Goal: Task Accomplishment & Management: Use online tool/utility

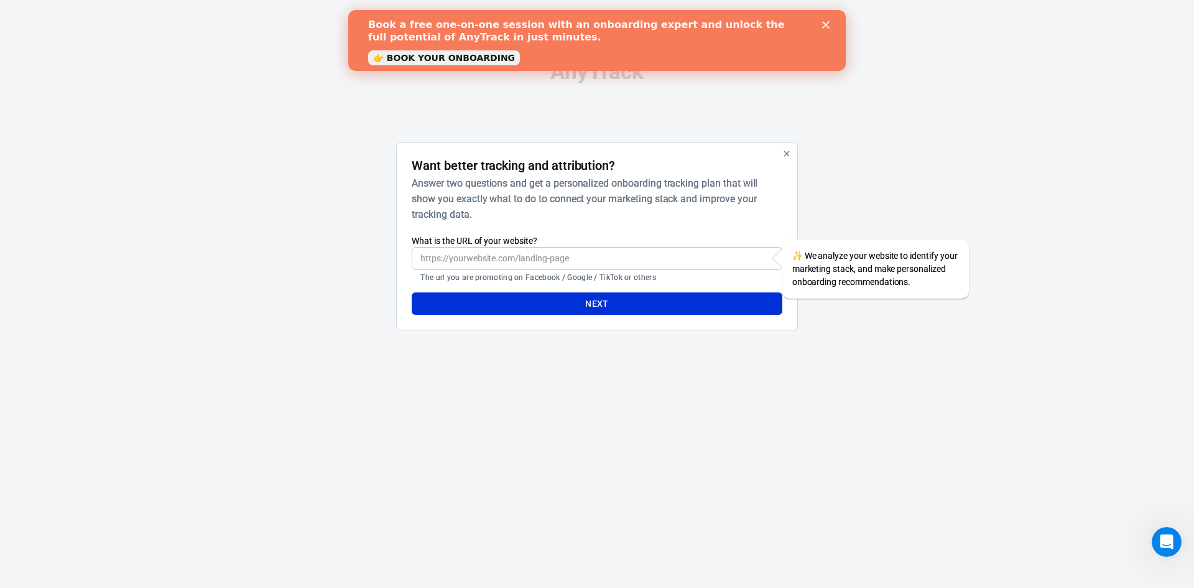
click at [560, 262] on input "What is the URL of your website?" at bounding box center [597, 258] width 370 height 23
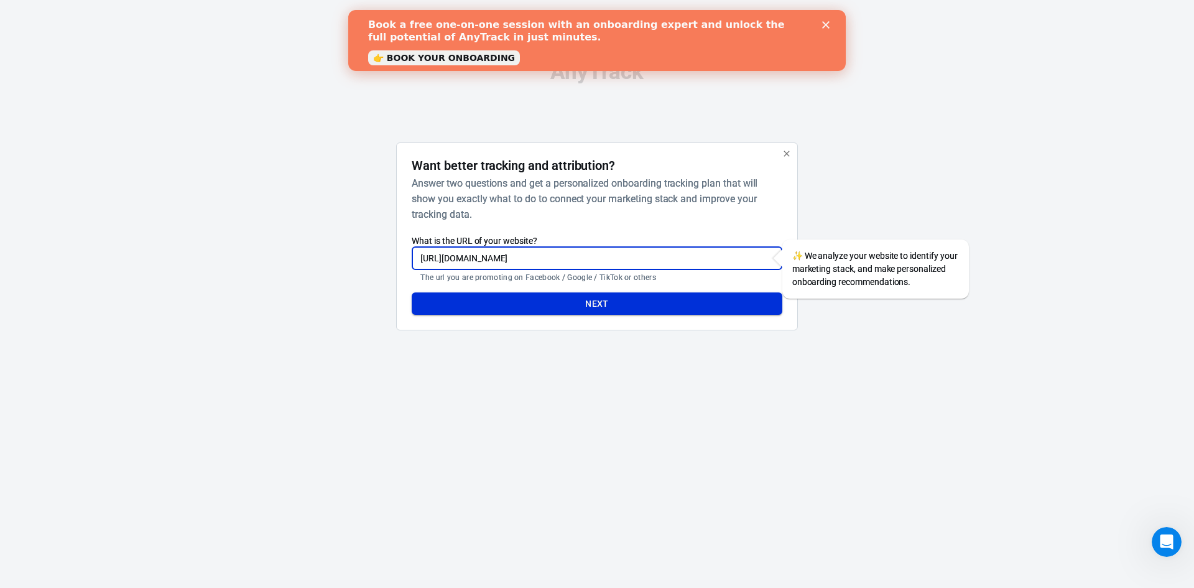
type input "[URL][DOMAIN_NAME]"
click at [611, 308] on button "Next" at bounding box center [597, 303] width 370 height 23
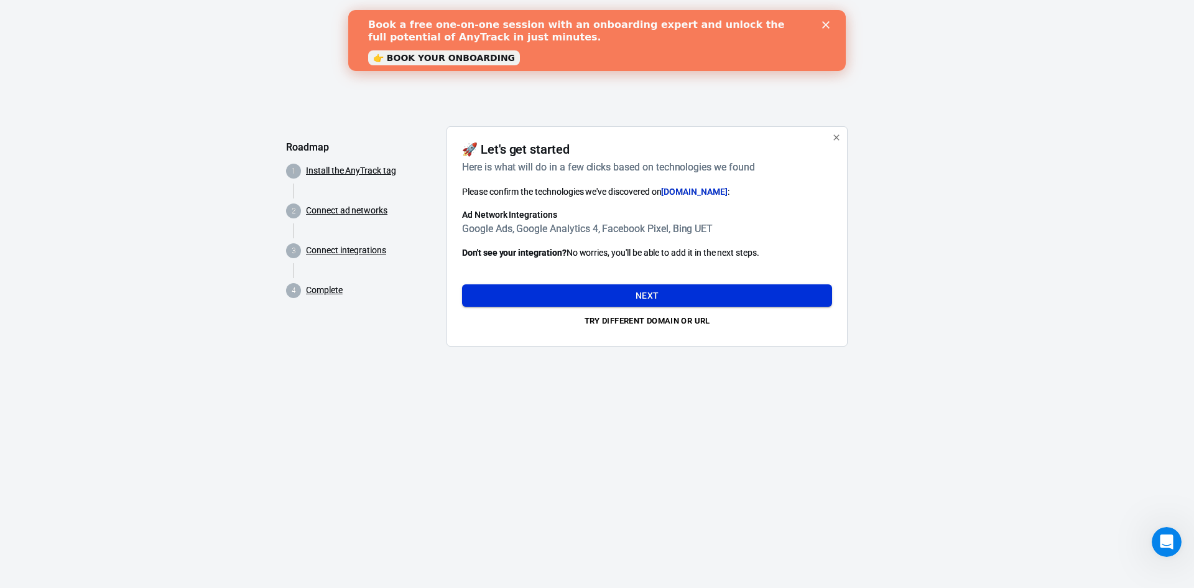
click at [662, 296] on button "Next" at bounding box center [647, 295] width 370 height 23
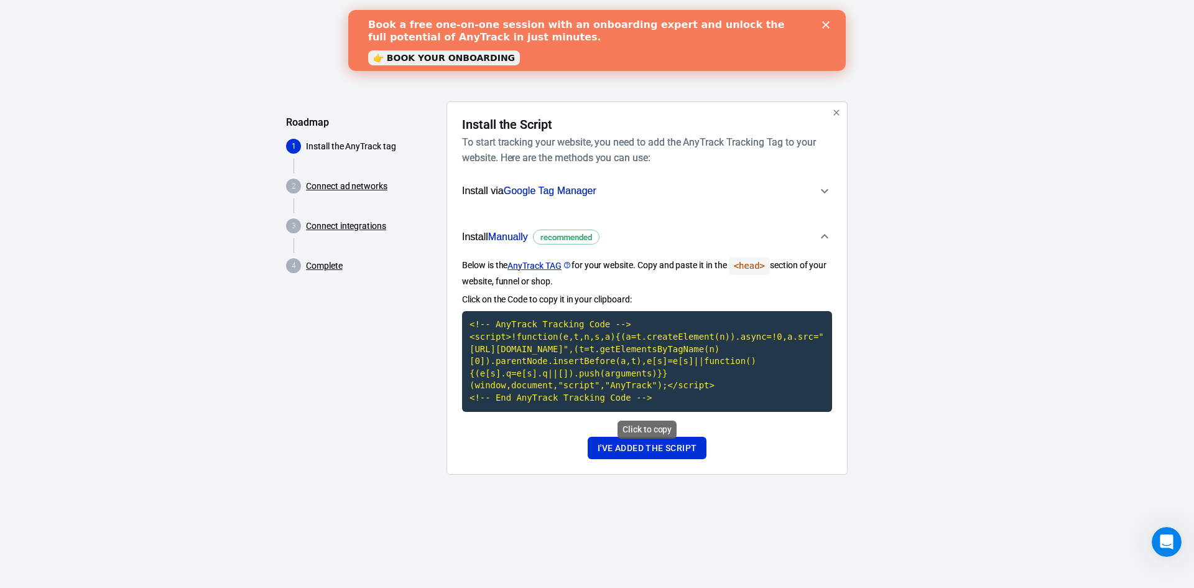
click at [638, 400] on code "<!-- AnyTrack Tracking Code --> <script>!function(e,t,n,s,a){(a=t.createElement…" at bounding box center [647, 361] width 370 height 100
click at [823, 192] on icon "button" at bounding box center [824, 190] width 15 height 15
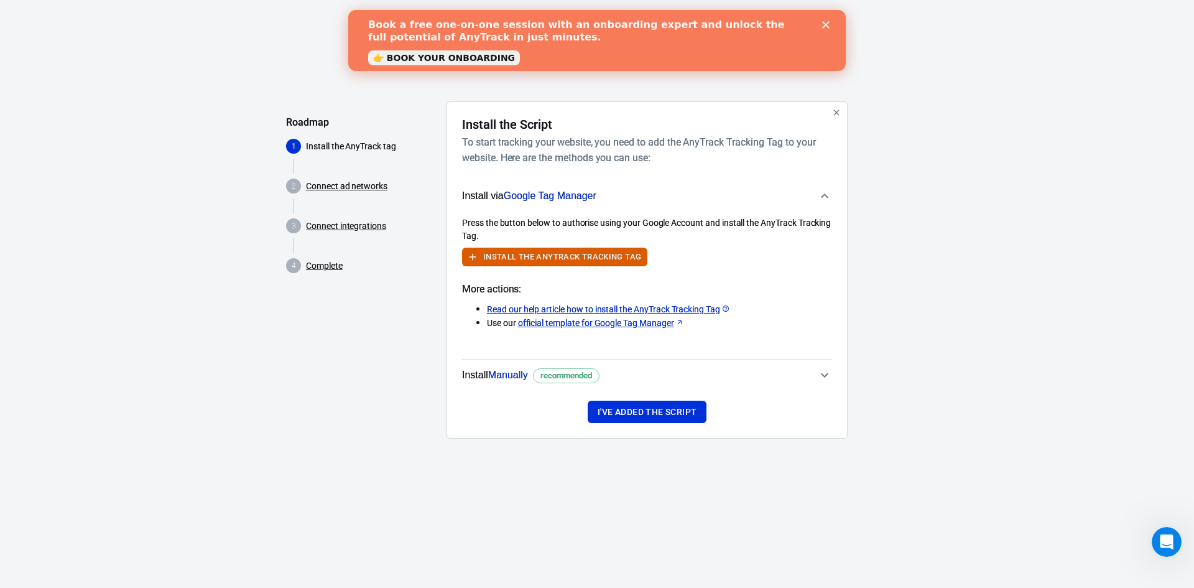
click at [825, 196] on icon "button" at bounding box center [824, 195] width 15 height 15
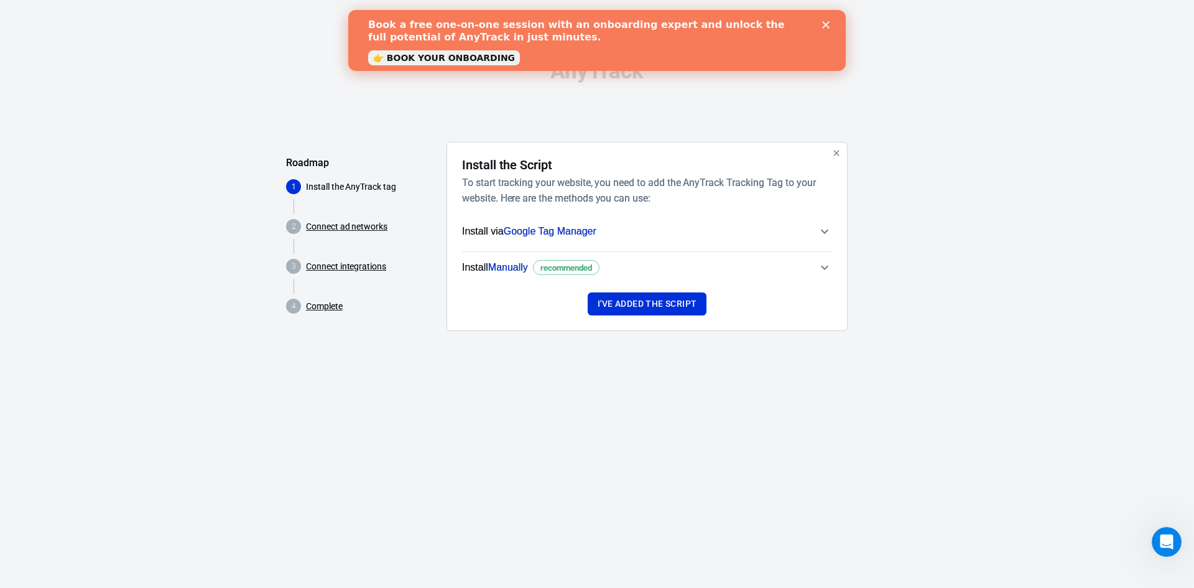
click at [825, 268] on icon "button" at bounding box center [824, 267] width 7 height 4
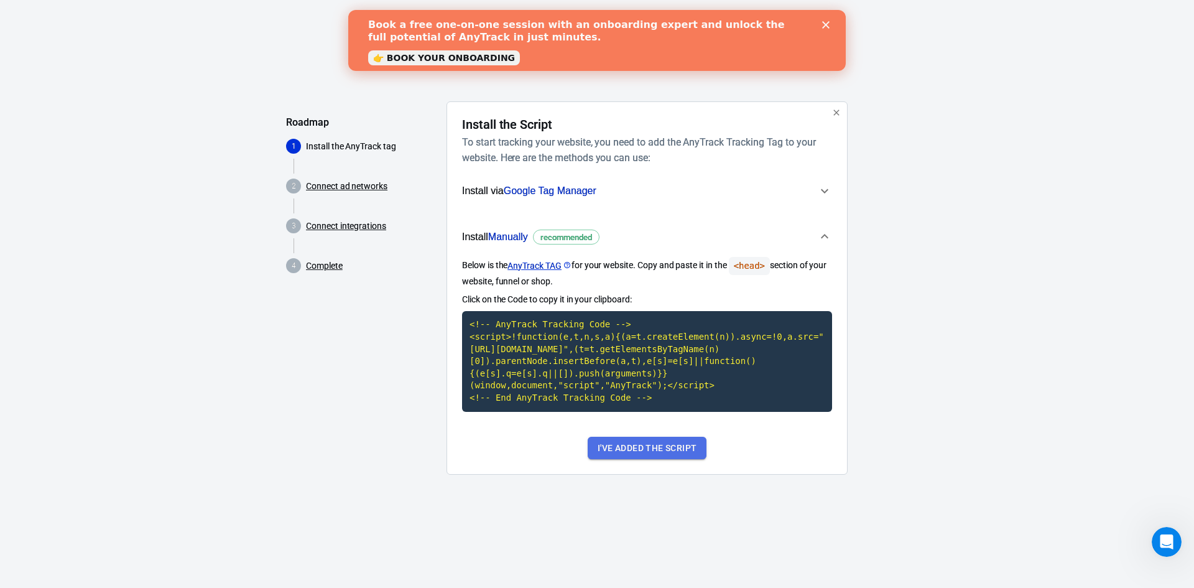
click at [648, 454] on button "I've added the script" at bounding box center [647, 448] width 119 height 23
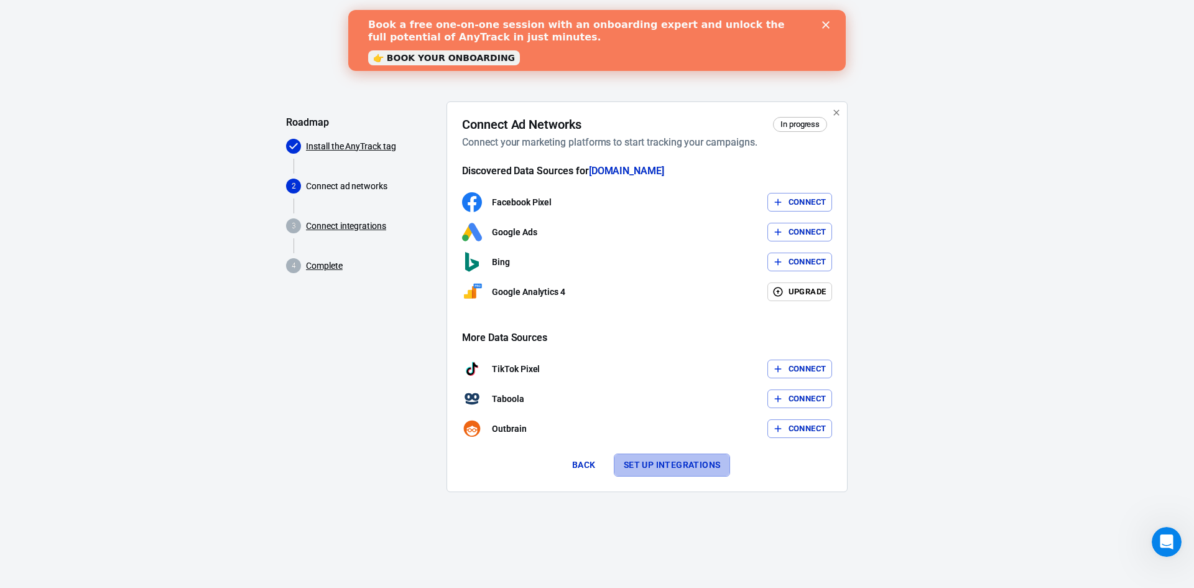
click at [673, 468] on button "Set up integrations" at bounding box center [672, 464] width 117 height 23
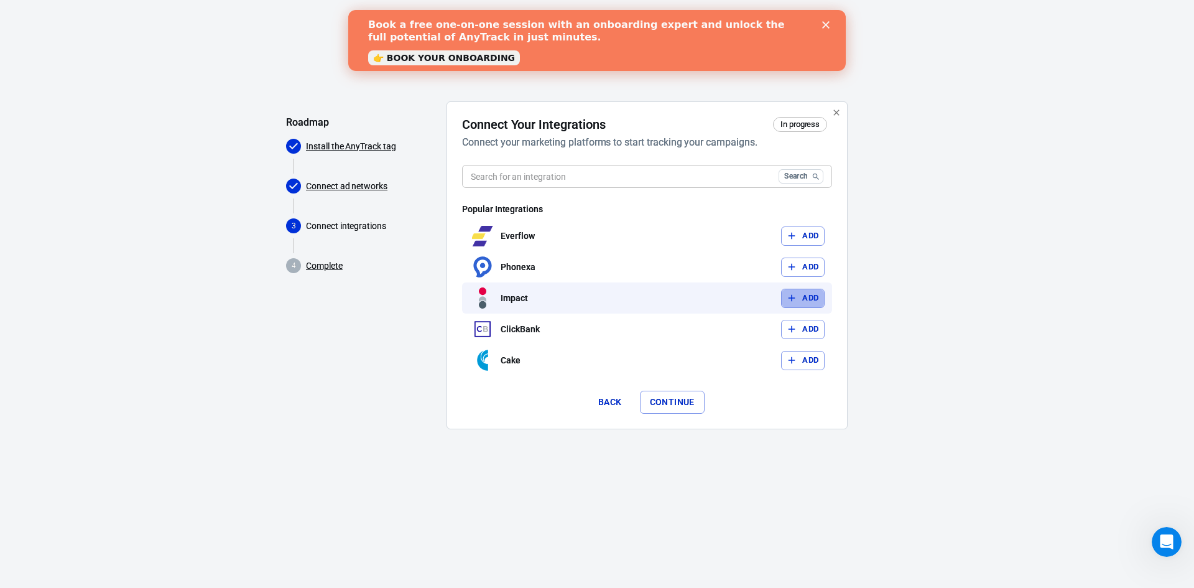
click at [823, 297] on button "Add" at bounding box center [803, 298] width 44 height 19
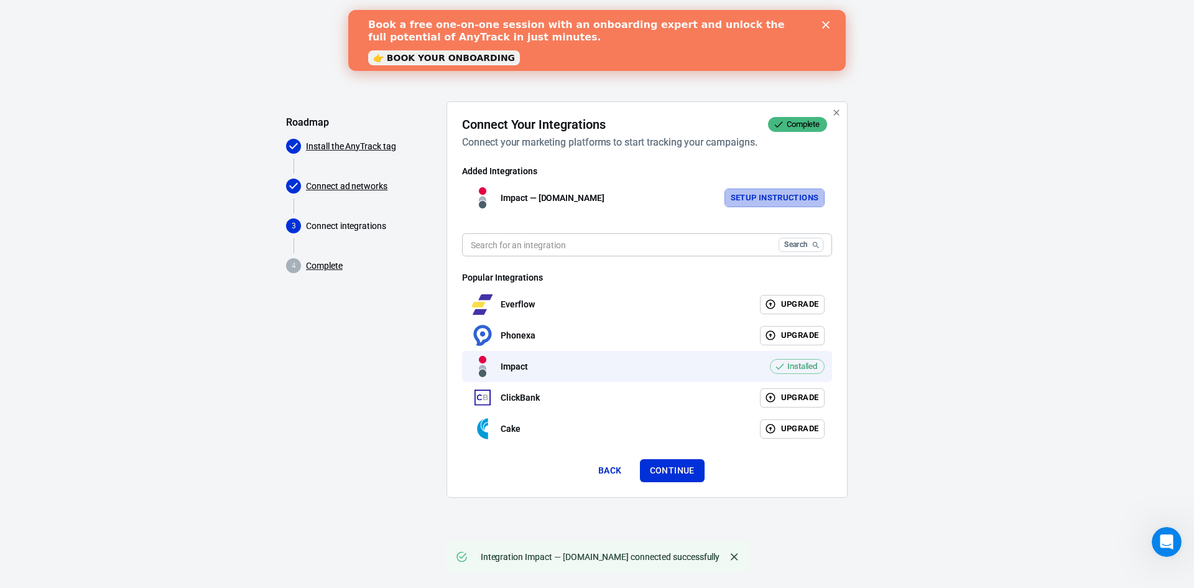
click at [777, 198] on button "Setup Instructions" at bounding box center [774, 197] width 101 height 19
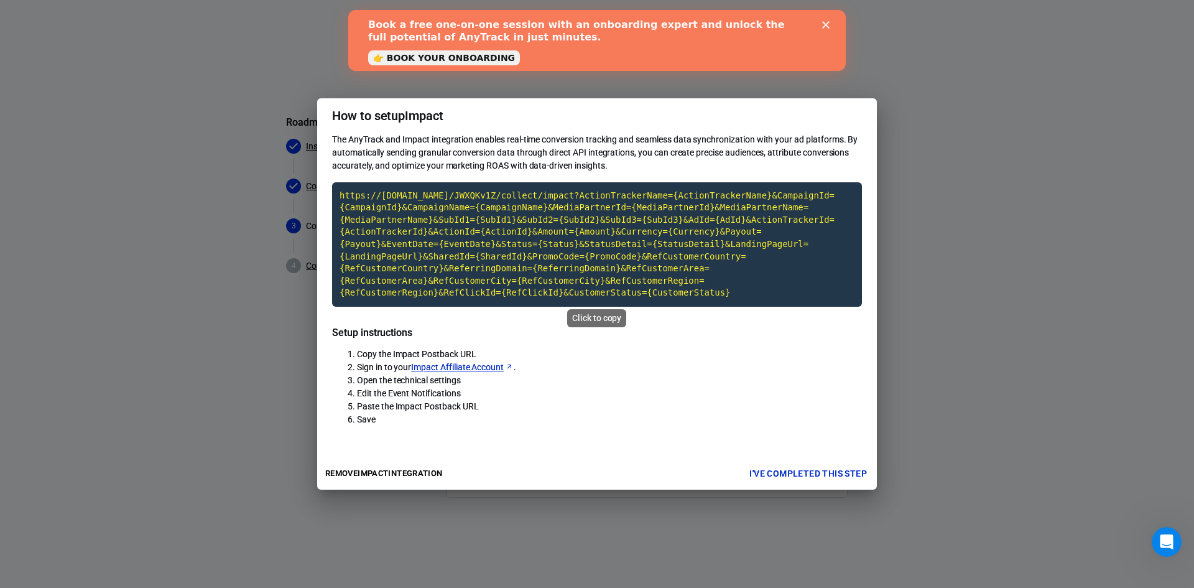
click at [589, 324] on div "Click to copy" at bounding box center [596, 318] width 59 height 18
click at [598, 313] on div "Click to copy" at bounding box center [596, 318] width 59 height 18
click at [612, 275] on code "https://[DOMAIN_NAME]/JWXQKv1Z/collect/impact?ActionTrackerName={ActionTrackerN…" at bounding box center [597, 244] width 530 height 124
click at [608, 281] on code "https://[DOMAIN_NAME]/JWXQKv1Z/collect/impact?ActionTrackerName={ActionTrackerN…" at bounding box center [597, 244] width 530 height 124
drag, startPoint x: 336, startPoint y: 119, endPoint x: 402, endPoint y: 440, distance: 327.0
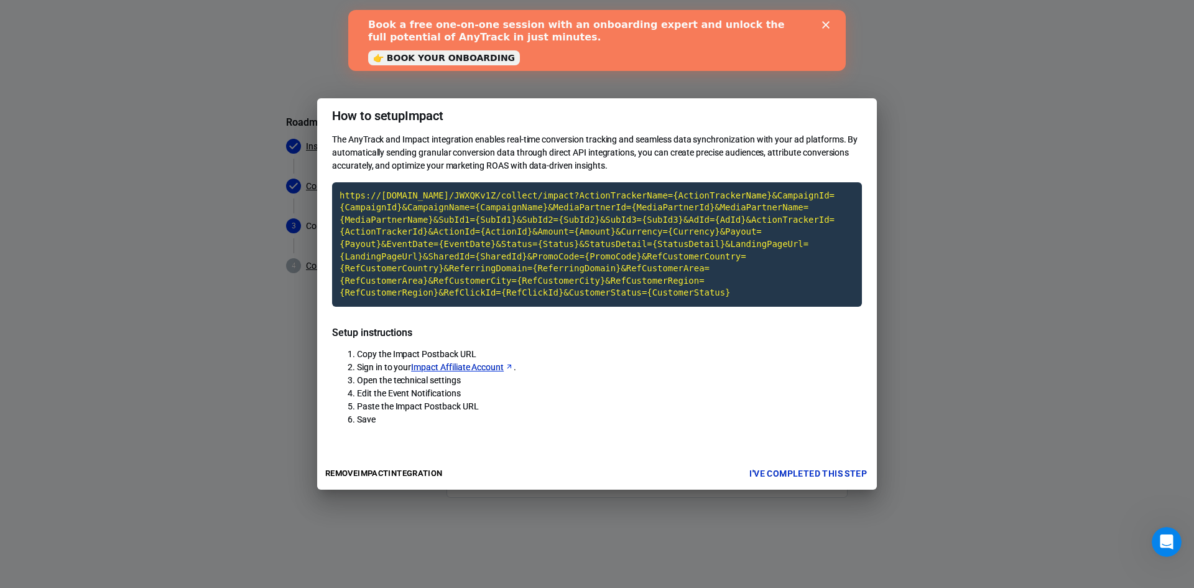
click at [402, 440] on div "How to setup Impact The AnyTrack and Impact integration enables real-time conve…" at bounding box center [597, 294] width 560 height 392
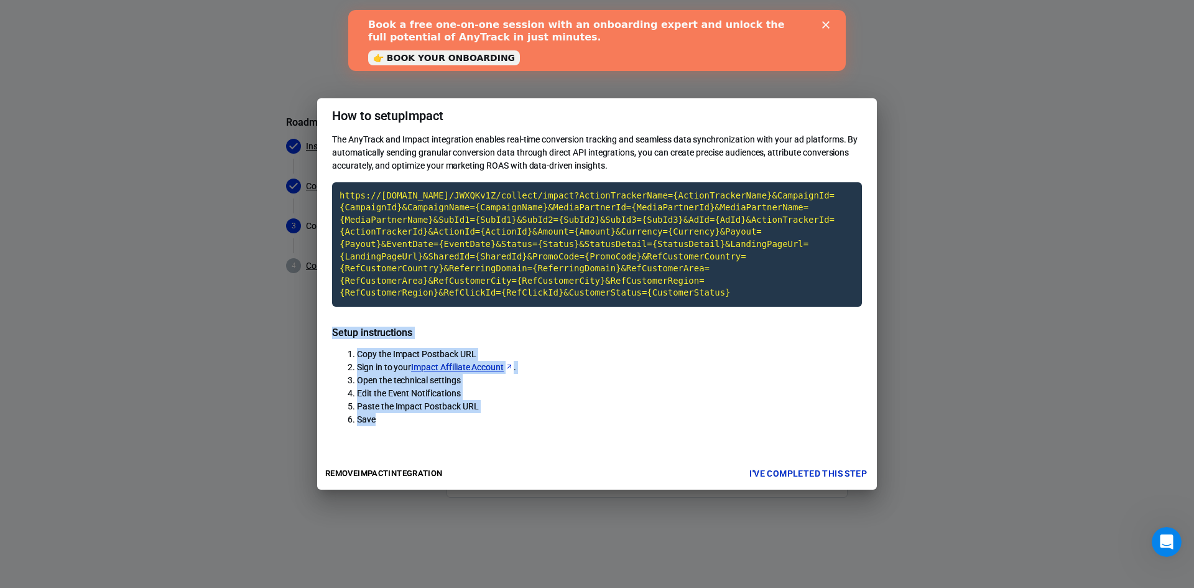
drag, startPoint x: 395, startPoint y: 427, endPoint x: 321, endPoint y: 326, distance: 124.6
click at [321, 326] on div "The AnyTrack and Impact integration enables real-time conversion tracking and s…" at bounding box center [597, 295] width 560 height 324
copy div "Setup instructions Copy the Impact Postback URL Sign in to your Impact Affiliat…"
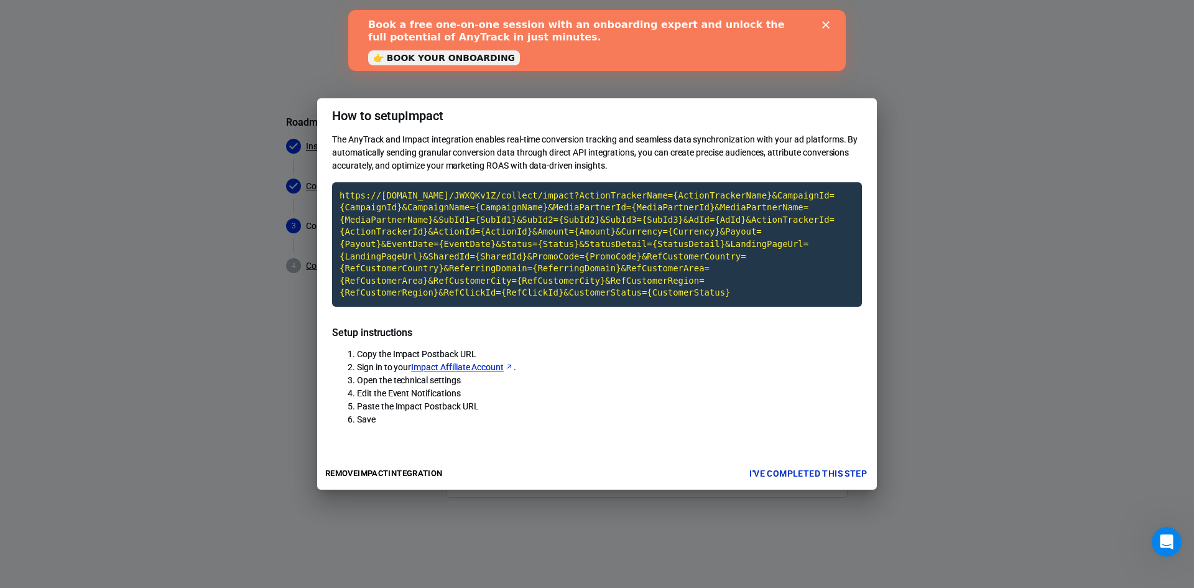
drag, startPoint x: 333, startPoint y: 118, endPoint x: 602, endPoint y: 170, distance: 274.3
click at [602, 170] on div "How to setup Impact The AnyTrack and Impact integration enables real-time conve…" at bounding box center [597, 294] width 560 height 392
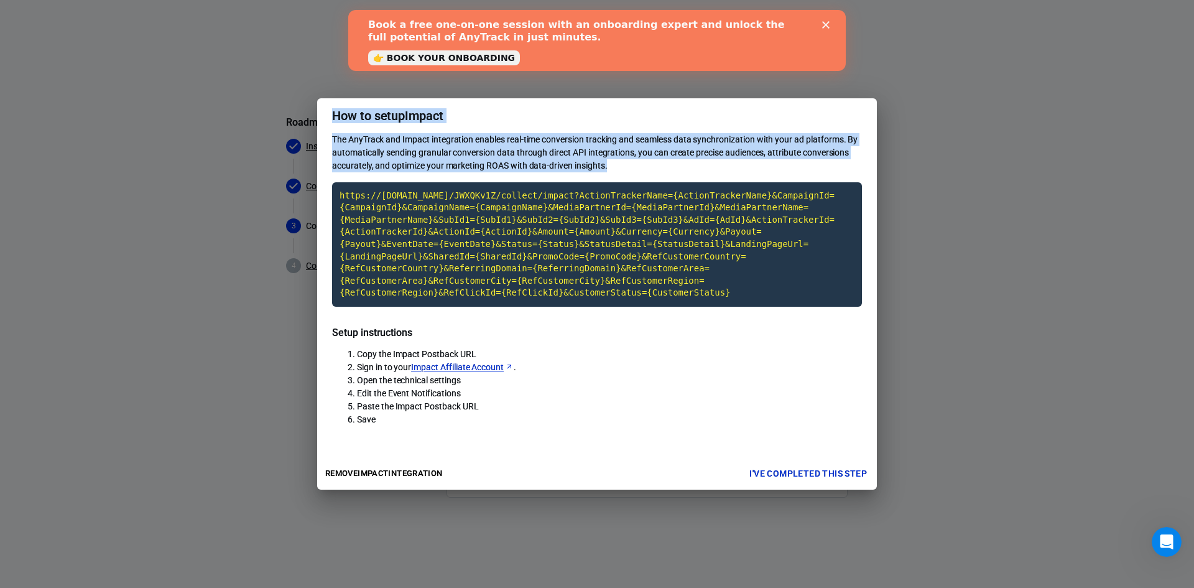
drag, startPoint x: 607, startPoint y: 173, endPoint x: 330, endPoint y: 122, distance: 281.4
click at [330, 122] on div "How to setup Impact The AnyTrack and Impact integration enables real-time conve…" at bounding box center [597, 294] width 560 height 392
copy div "How to setup Impact The AnyTrack and Impact integration enables real-time conve…"
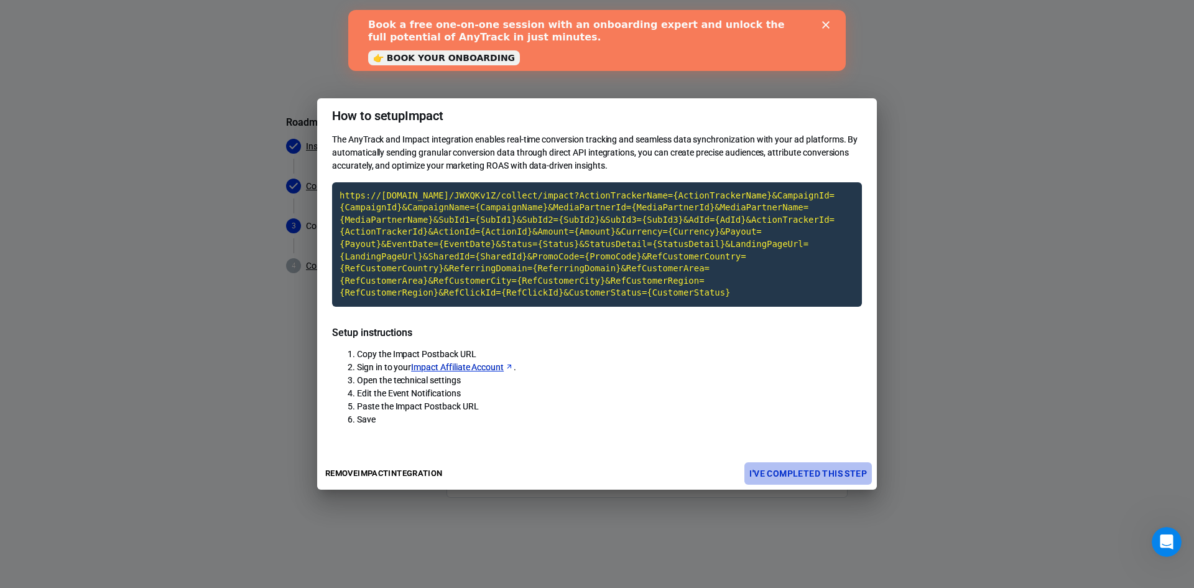
click at [834, 468] on button "I've completed this step" at bounding box center [807, 473] width 127 height 23
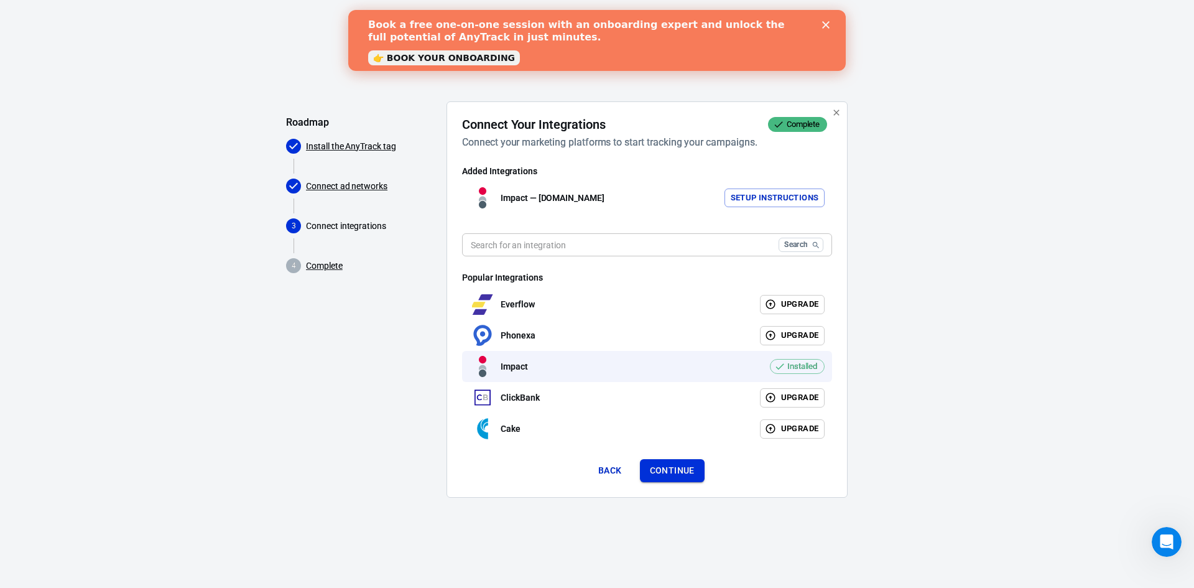
click at [677, 469] on button "Continue" at bounding box center [672, 470] width 65 height 23
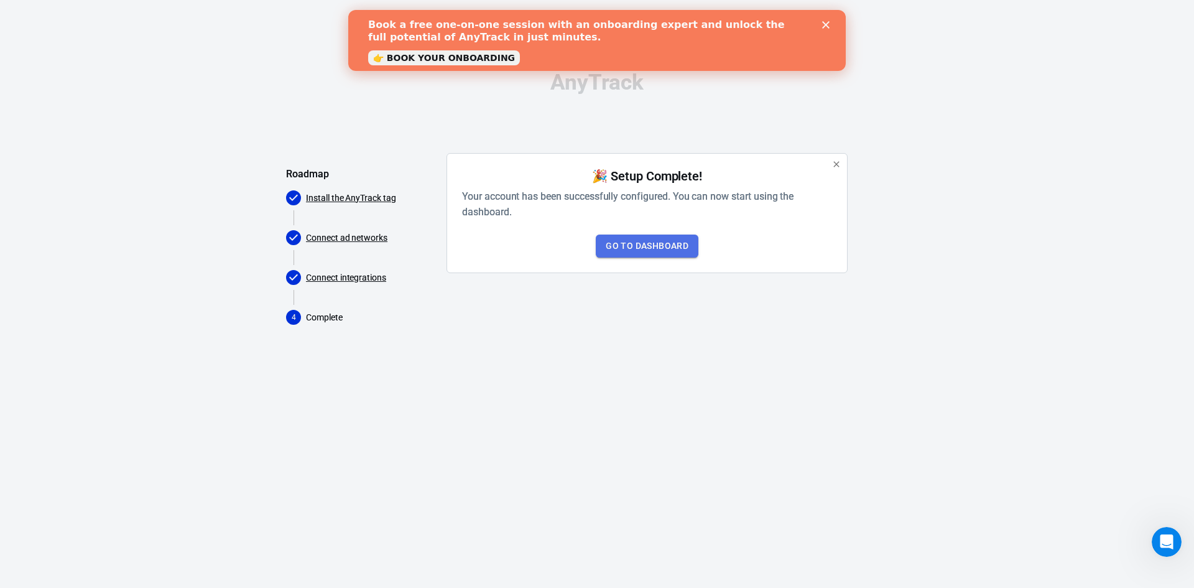
click at [655, 243] on link "Go to Dashboard" at bounding box center [647, 245] width 103 height 23
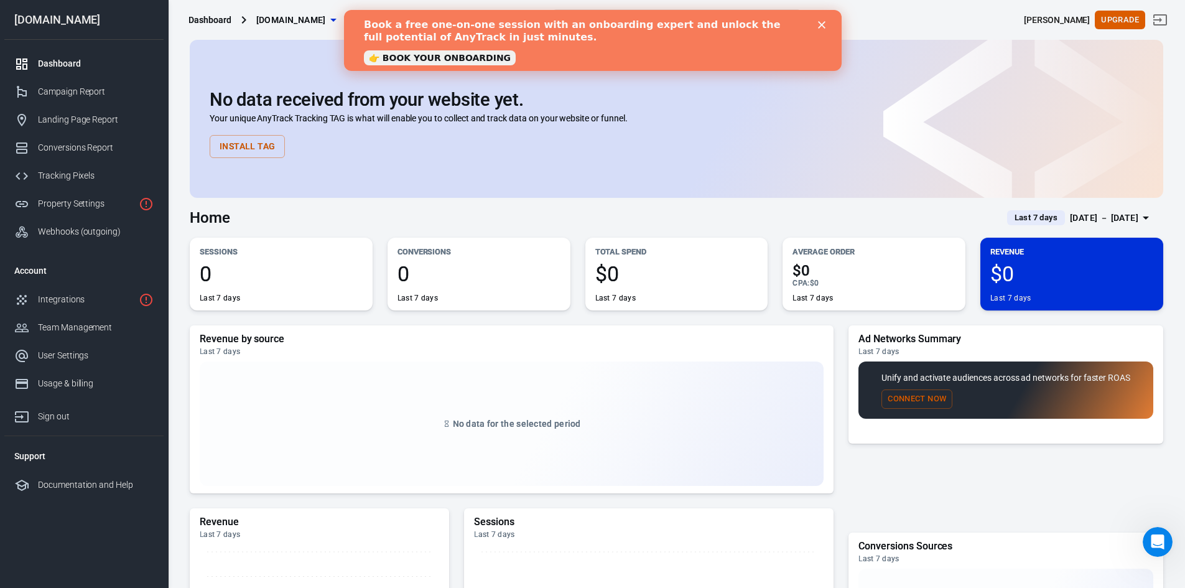
click at [823, 25] on icon "Close" at bounding box center [820, 24] width 7 height 7
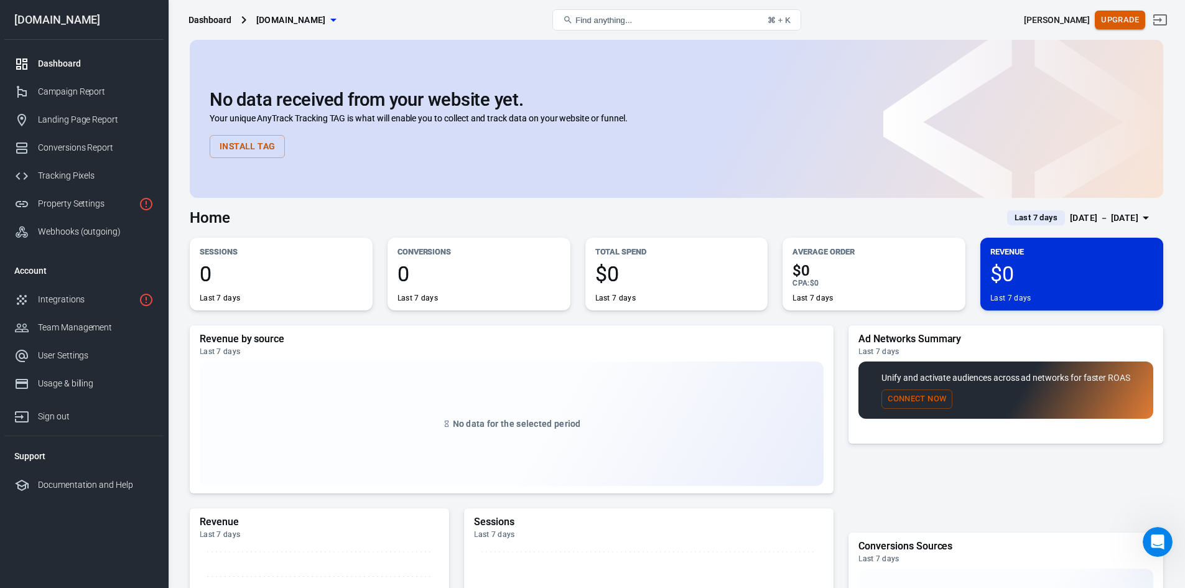
click at [1122, 20] on button "Upgrade" at bounding box center [1119, 20] width 50 height 19
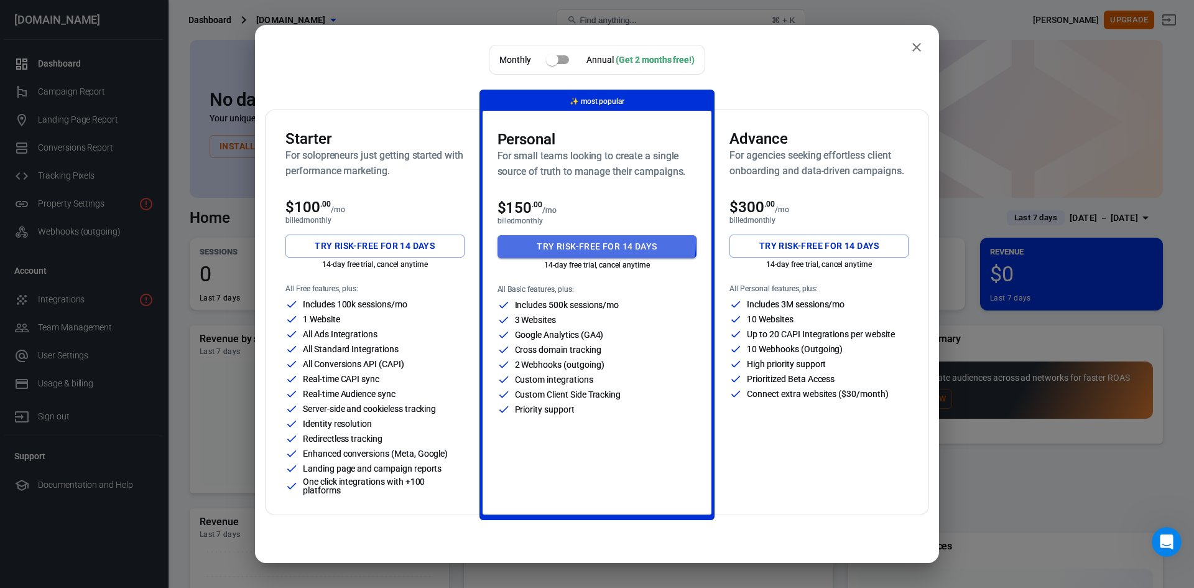
click at [575, 241] on button "Try risk-free for 14 days" at bounding box center [597, 246] width 200 height 23
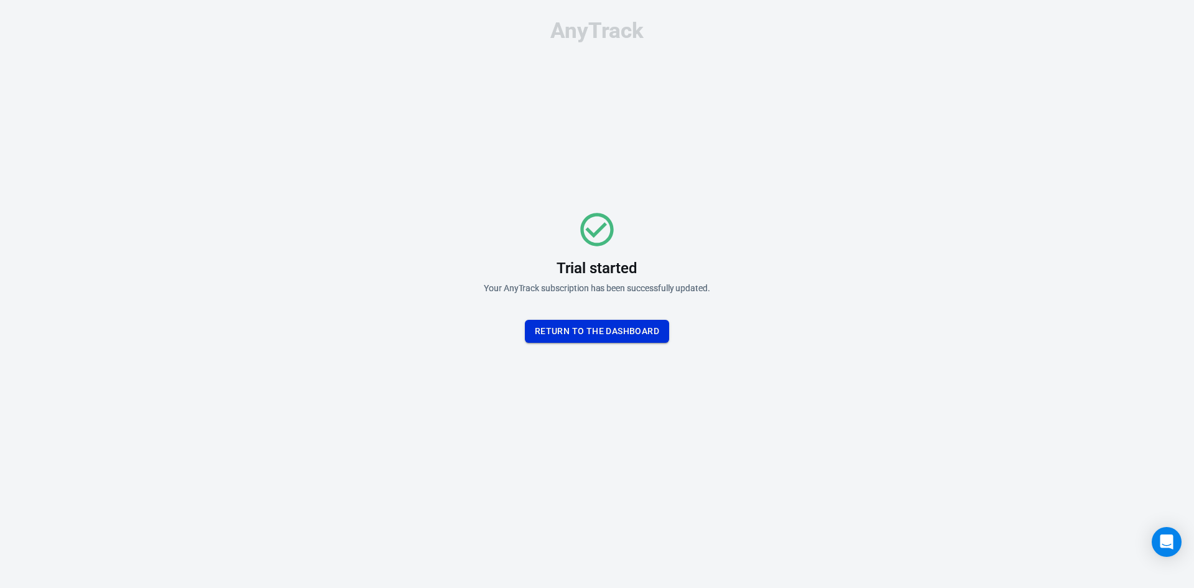
click at [612, 329] on button "Return To the dashboard" at bounding box center [597, 331] width 144 height 23
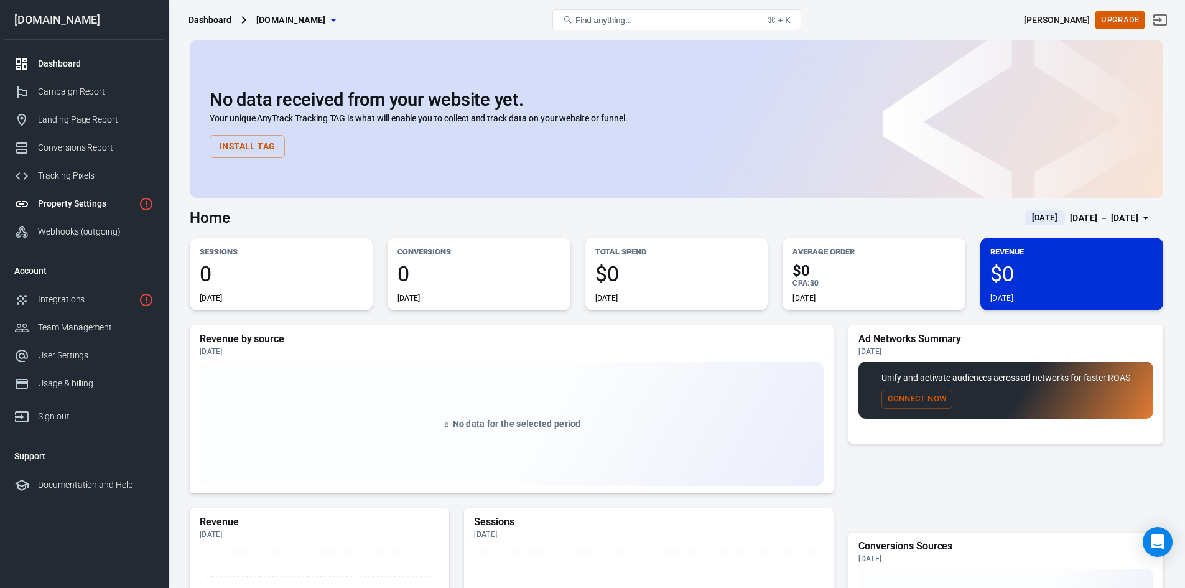
click at [91, 210] on div "Property Settings" at bounding box center [86, 203] width 96 height 13
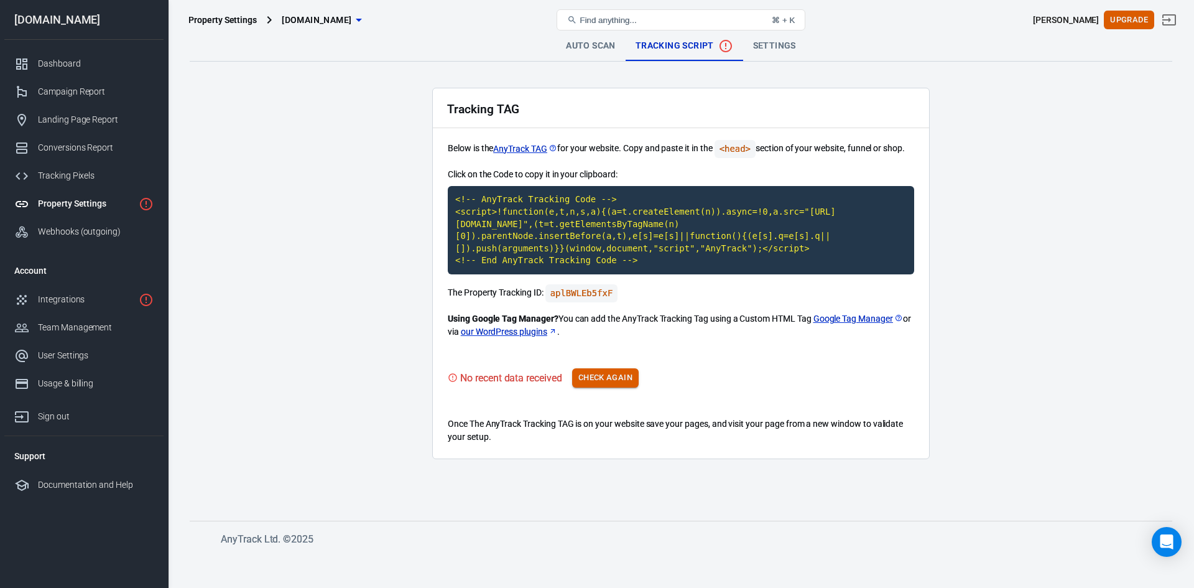
click at [614, 376] on button "Check Again" at bounding box center [605, 377] width 67 height 19
click at [609, 374] on button "Check Again" at bounding box center [605, 377] width 67 height 19
click at [622, 381] on button "Check Again" at bounding box center [605, 377] width 67 height 19
click at [617, 376] on button "Check Again" at bounding box center [605, 377] width 67 height 19
click at [95, 297] on div "Integrations" at bounding box center [86, 299] width 96 height 13
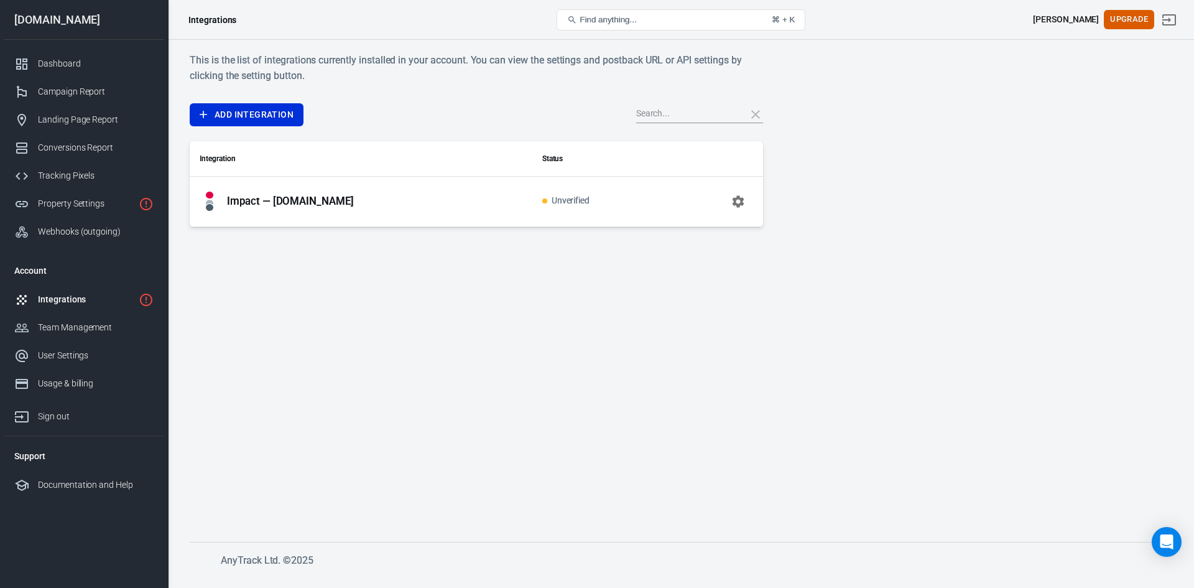
click at [568, 204] on span "Unverified" at bounding box center [566, 201] width 48 height 11
click at [736, 201] on icon "button" at bounding box center [738, 201] width 12 height 12
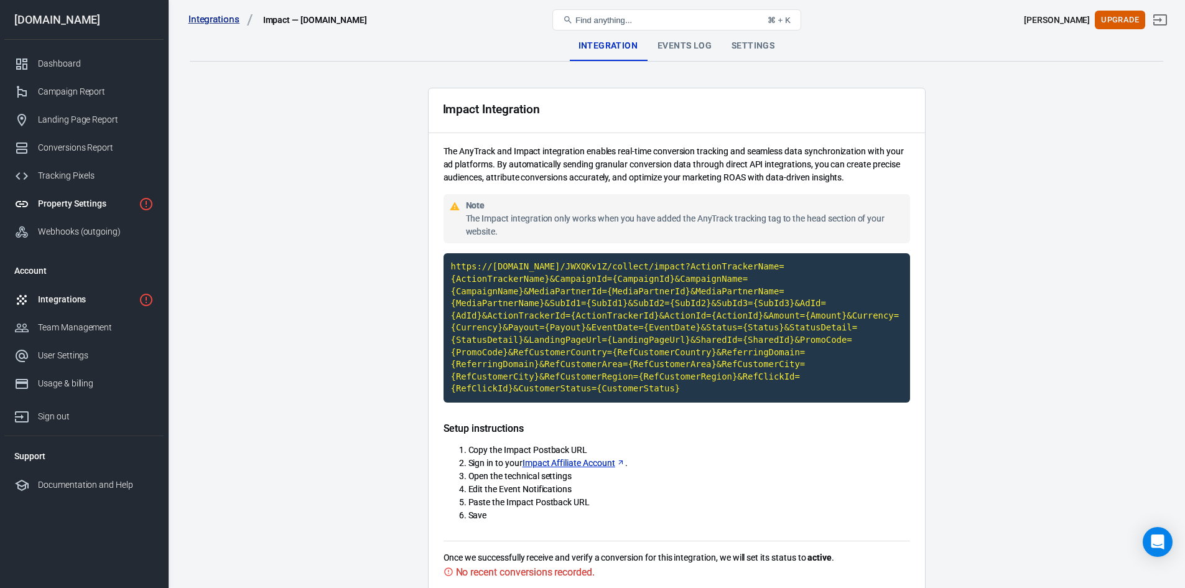
click at [72, 203] on div "Property Settings" at bounding box center [86, 203] width 96 height 13
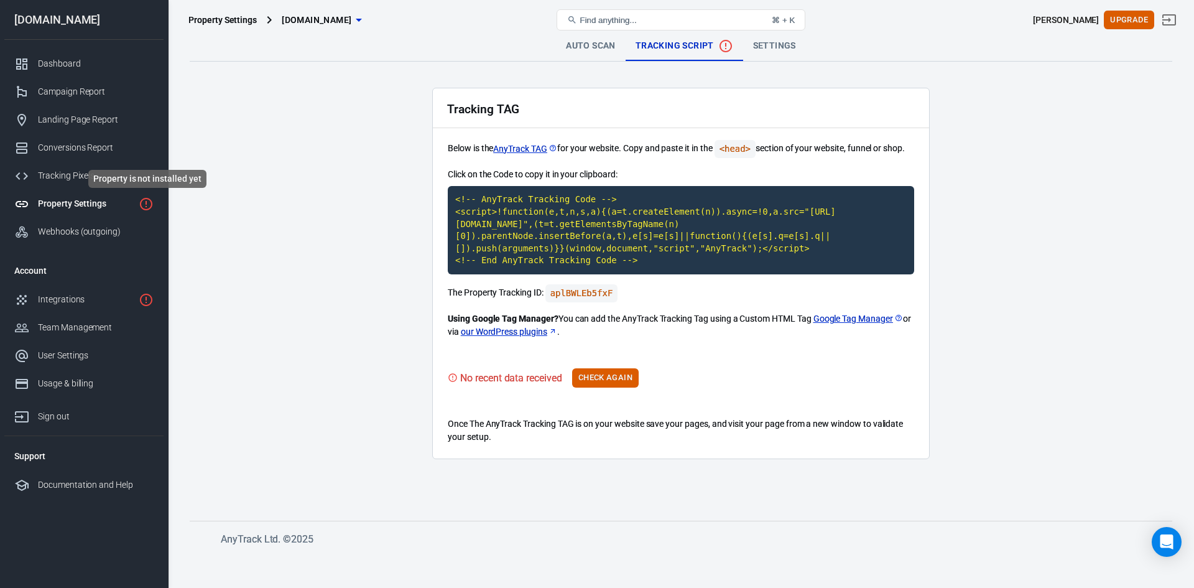
click at [149, 204] on icon "Property is not installed yet" at bounding box center [146, 203] width 15 height 15
click at [95, 204] on div "Property Settings" at bounding box center [86, 203] width 96 height 13
click at [54, 298] on div "Integrations" at bounding box center [86, 299] width 96 height 13
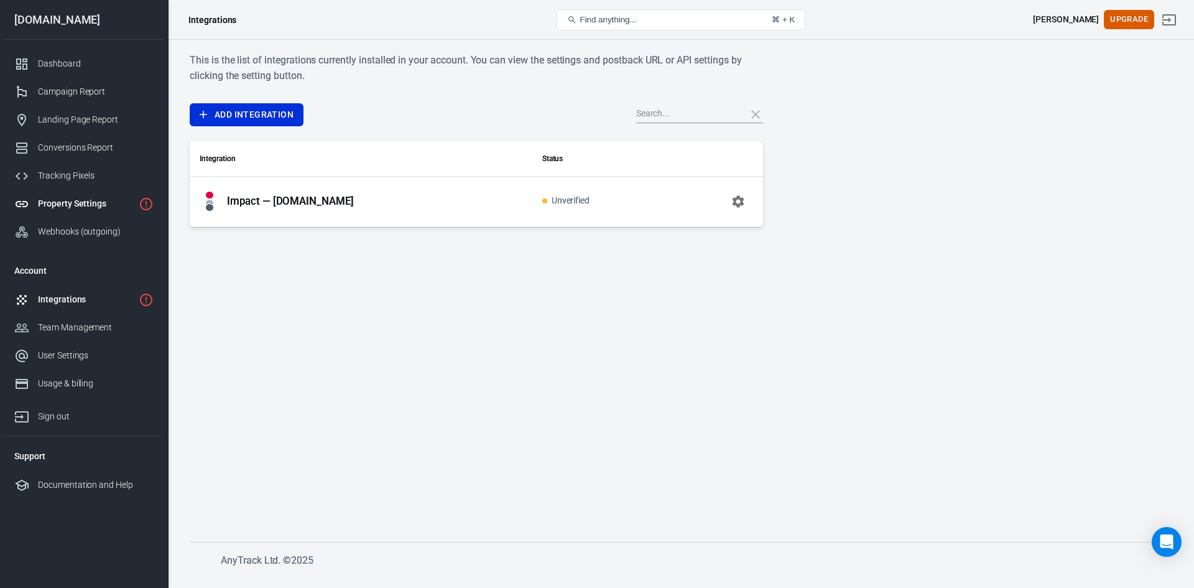
click at [61, 208] on div "Property Settings" at bounding box center [86, 203] width 96 height 13
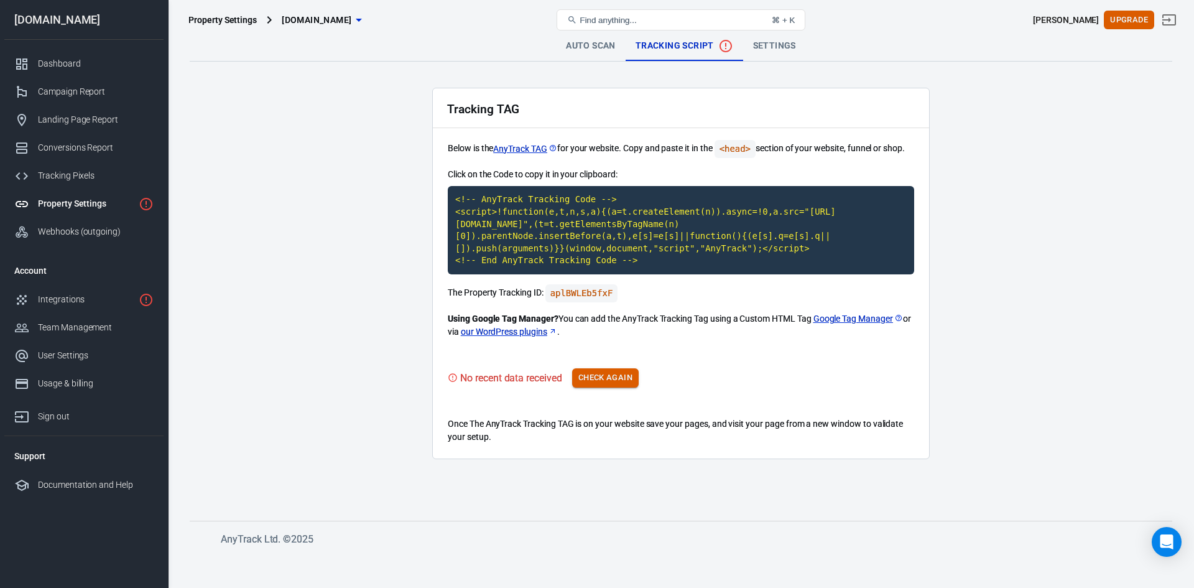
click at [608, 376] on button "Check Again" at bounding box center [605, 377] width 67 height 19
click at [601, 378] on button "Check Again" at bounding box center [605, 377] width 67 height 19
click at [614, 374] on button "Check Again" at bounding box center [605, 377] width 67 height 19
click at [583, 49] on link "Auto Scan" at bounding box center [591, 46] width 70 height 30
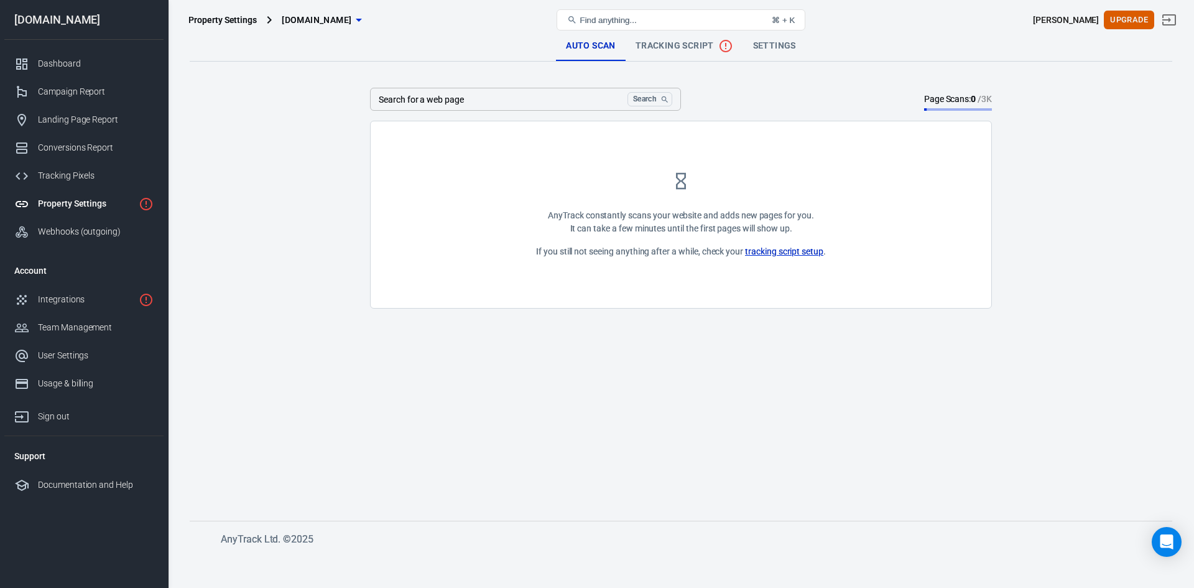
click at [675, 51] on span "Tracking Script" at bounding box center [685, 46] width 98 height 15
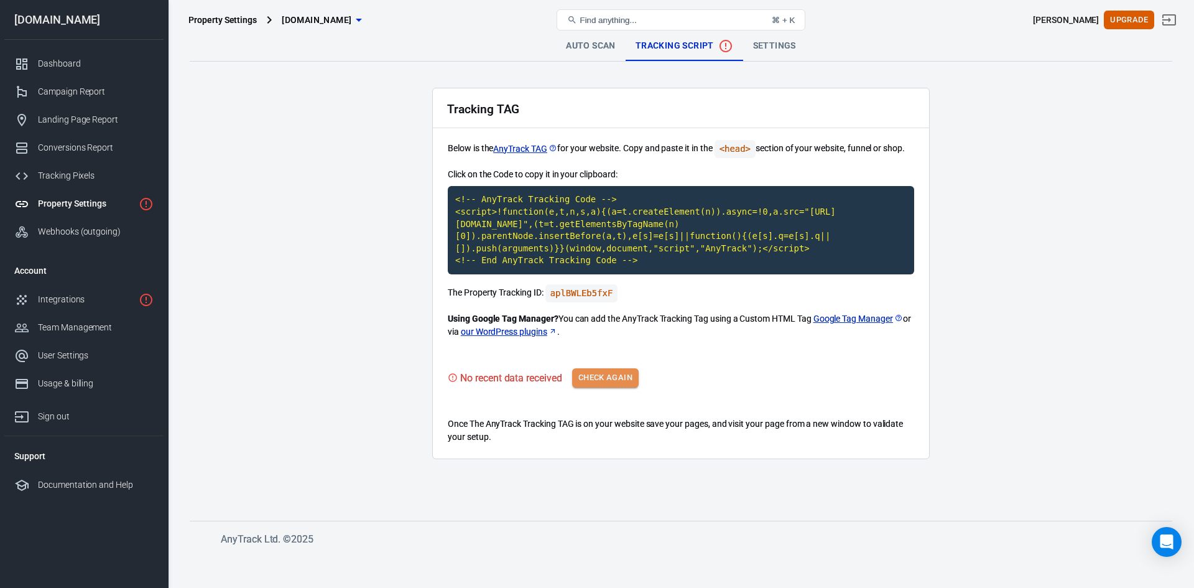
click at [606, 376] on button "Check Again" at bounding box center [605, 377] width 67 height 19
click at [846, 317] on link "Google Tag Manager" at bounding box center [858, 318] width 90 height 13
click at [605, 381] on button "Check Again" at bounding box center [605, 377] width 67 height 19
click at [609, 382] on button "Check Again" at bounding box center [605, 377] width 67 height 19
click at [606, 380] on button "Check Again" at bounding box center [605, 377] width 67 height 19
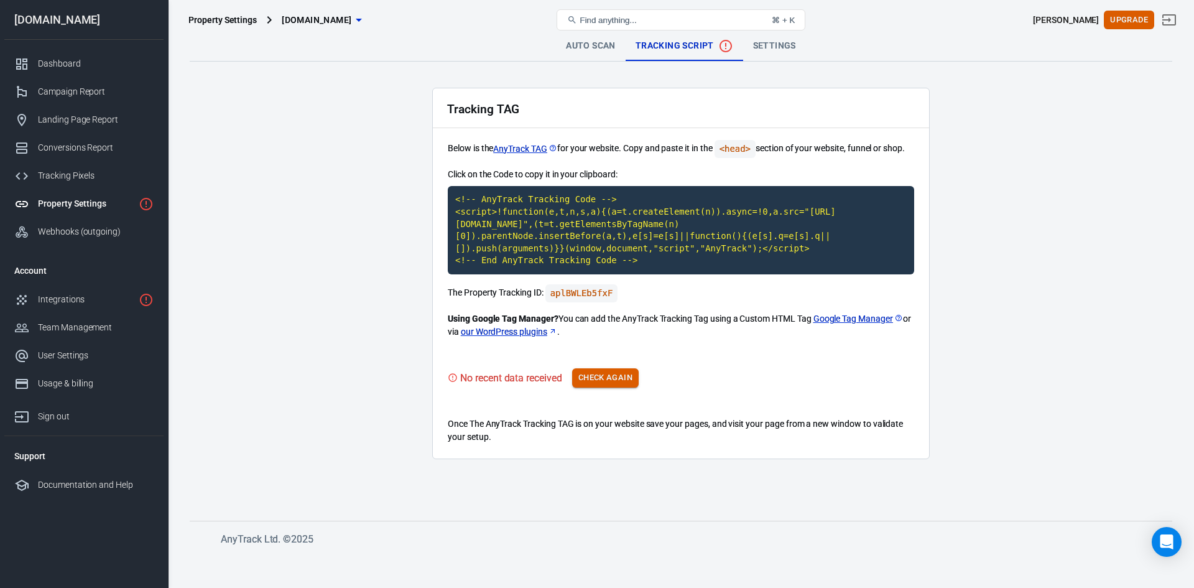
click at [606, 380] on button "Check Again" at bounding box center [605, 377] width 67 height 19
click at [593, 372] on button "Check Again" at bounding box center [605, 377] width 67 height 19
click at [596, 386] on button "Check Again" at bounding box center [605, 377] width 67 height 19
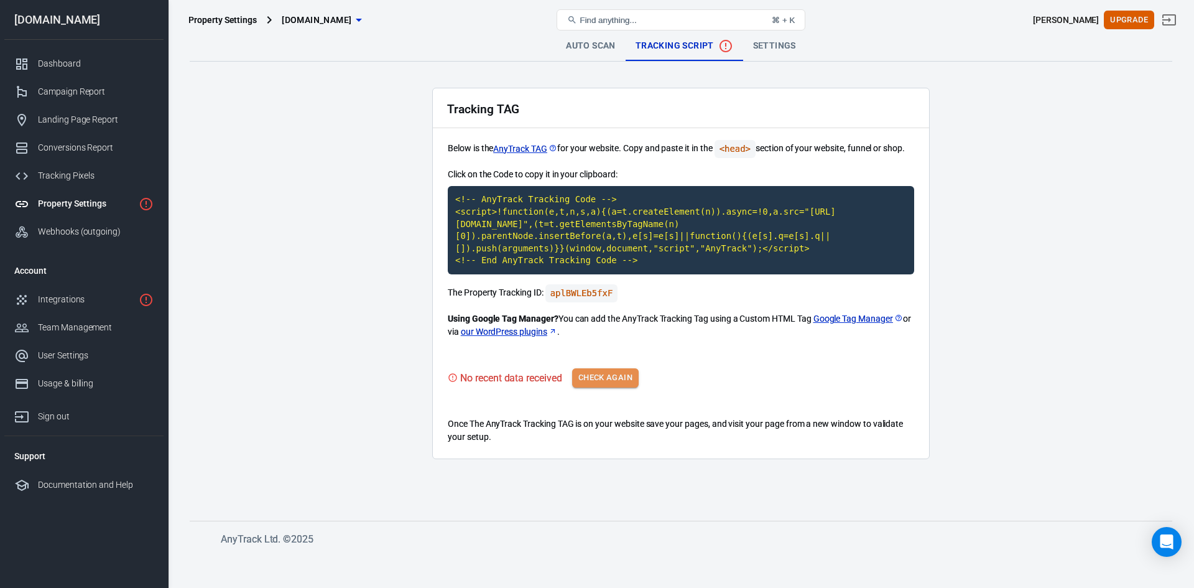
click at [603, 376] on button "Check Again" at bounding box center [605, 377] width 67 height 19
